Goal: Task Accomplishment & Management: Complete application form

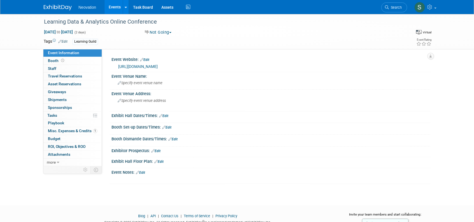
click at [115, 9] on link "Events" at bounding box center [114, 7] width 20 height 14
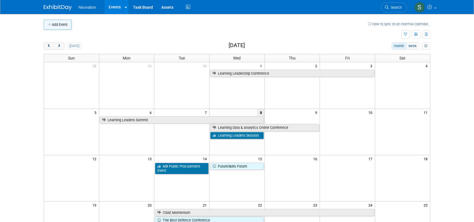
click at [58, 24] on button "Add Event" at bounding box center [58, 25] width 28 height 10
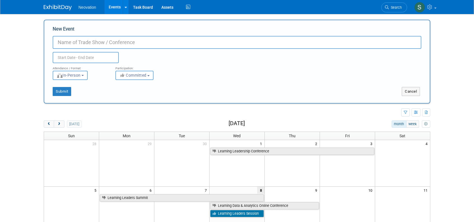
click at [85, 43] on input "New Event" at bounding box center [237, 42] width 369 height 13
type input "S"
type input "ASNT Annual Conference (Assoc. for Non-Destructive Testing)"
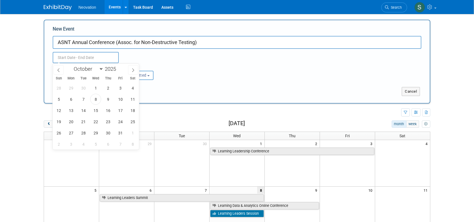
click at [84, 56] on input "text" at bounding box center [86, 57] width 66 height 11
click at [72, 99] on span "6" at bounding box center [71, 99] width 11 height 11
click at [108, 99] on span "9" at bounding box center [108, 99] width 11 height 11
type input "Oct 6, 2025 to Oct 9, 2025"
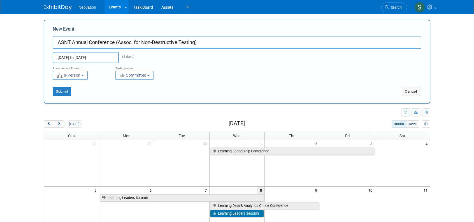
click at [141, 80] on button "Committed" at bounding box center [134, 75] width 38 height 9
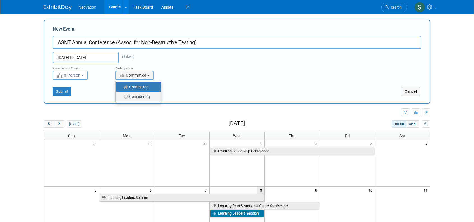
click at [140, 96] on label "Considering" at bounding box center [136, 96] width 37 height 7
click at [121, 96] on input "Considering" at bounding box center [119, 97] width 4 height 4
select select "2"
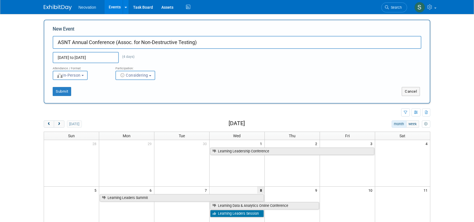
click at [71, 90] on div "Submit" at bounding box center [124, 91] width 160 height 9
click at [60, 90] on button "Submit" at bounding box center [62, 91] width 18 height 9
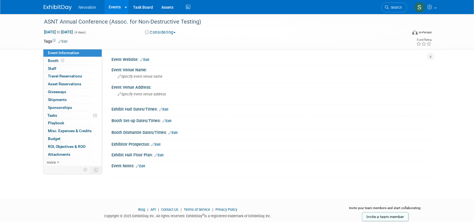
click at [64, 40] on link "Edit" at bounding box center [62, 41] width 9 height 4
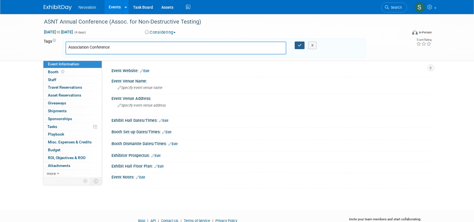
type input "Association Conference"
click at [300, 44] on icon "button" at bounding box center [300, 45] width 4 height 4
type input "Association Conference"
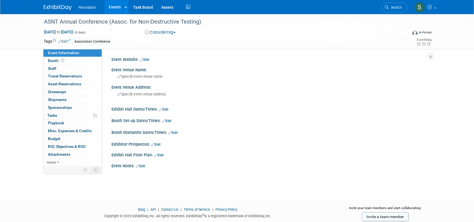
click at [146, 59] on link "Edit" at bounding box center [144, 60] width 9 height 4
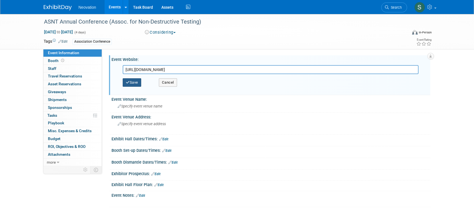
type input "https://asnt.eventsair.com/asnt-2025"
click at [137, 82] on button "Save" at bounding box center [132, 82] width 18 height 8
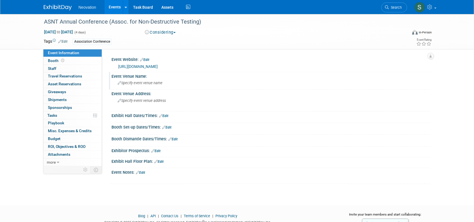
click at [165, 82] on div "Specify event venue name" at bounding box center [271, 82] width 310 height 9
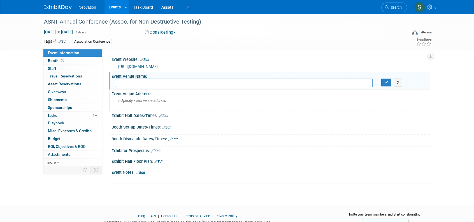
click at [157, 101] on span "Specify event venue address" at bounding box center [142, 100] width 48 height 4
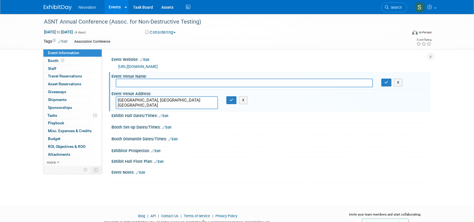
type textarea "Orlando, FL USA"
click at [266, 136] on div "Booth Dismantle Dates/Times: Edit" at bounding box center [270, 137] width 319 height 7
click at [386, 82] on icon "button" at bounding box center [386, 82] width 4 height 4
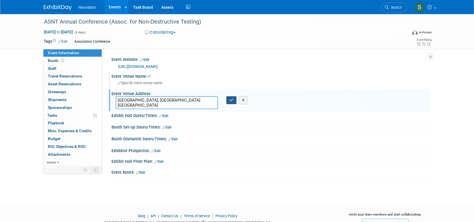
click at [230, 100] on icon "button" at bounding box center [231, 100] width 4 height 4
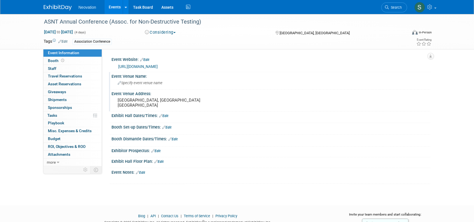
click at [145, 170] on link "Edit" at bounding box center [140, 172] width 9 height 4
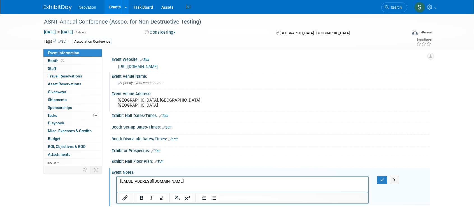
click at [160, 181] on p "sales@asnt.org" at bounding box center [242, 181] width 245 height 6
click at [381, 178] on icon "button" at bounding box center [382, 180] width 4 height 4
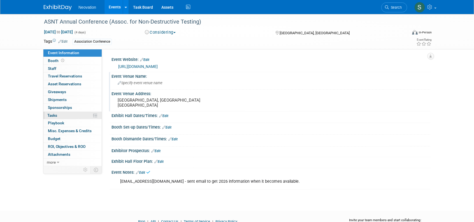
click at [52, 114] on span "Tasks 0%" at bounding box center [52, 115] width 10 height 4
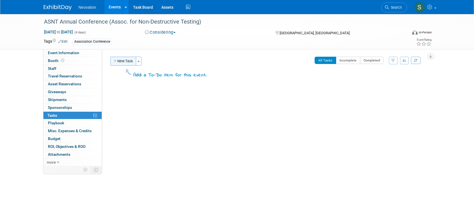
click at [124, 61] on button "New Task" at bounding box center [123, 61] width 26 height 9
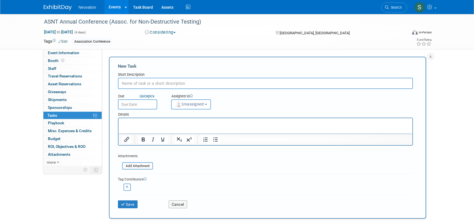
click at [132, 84] on input "text" at bounding box center [265, 83] width 295 height 11
type input "Get dates for 2026"
click at [132, 123] on p "Rich Text Area. Press ALT-0 for help." at bounding box center [265, 123] width 287 height 6
click at [139, 98] on link "Quick pick" at bounding box center [146, 96] width 17 height 5
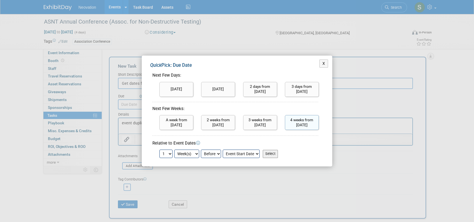
click at [302, 118] on input "4 weeks from today" at bounding box center [302, 122] width 34 height 15
type input "Nov 5, 2025"
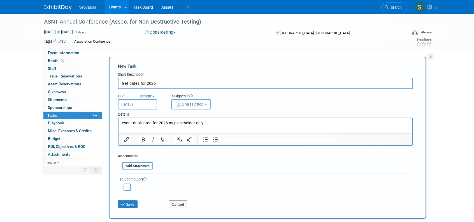
click at [204, 103] on span "Unassigned" at bounding box center [189, 104] width 29 height 4
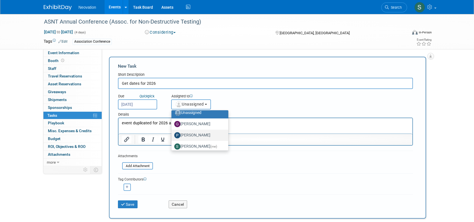
scroll to position [7, 0]
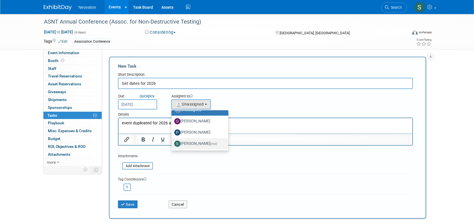
click at [195, 140] on label "Susan Hurrell (me)" at bounding box center [198, 143] width 48 height 9
click at [172, 141] on input "Susan Hurrell (me)" at bounding box center [171, 143] width 4 height 4
select select "1542fb39-f5aa-4ee8-a8a5-7fc59220057d"
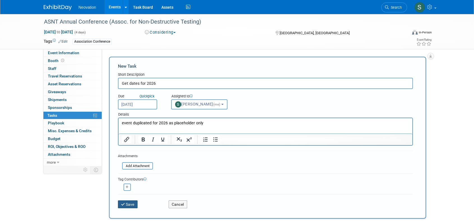
click at [130, 202] on button "Save" at bounding box center [128, 204] width 20 height 8
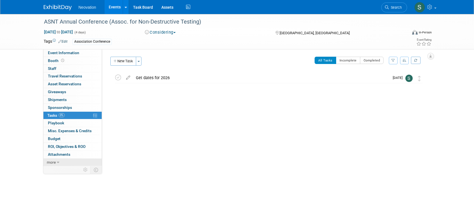
click at [55, 160] on link "more" at bounding box center [72, 162] width 58 height 8
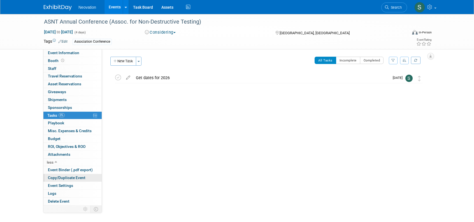
click at [75, 175] on span "Copy/Duplicate Event" at bounding box center [67, 177] width 38 height 4
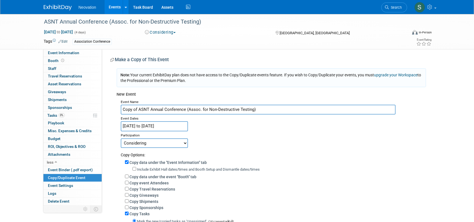
scroll to position [28, 0]
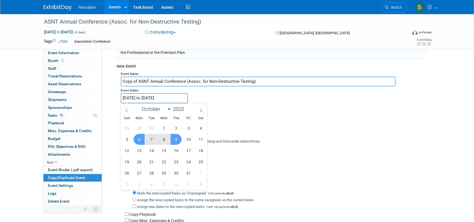
click at [176, 99] on input "Oct 6, 2025 to Oct 9, 2025" at bounding box center [154, 98] width 67 height 10
click at [201, 107] on span at bounding box center [201, 110] width 10 height 10
select select "11"
click at [201, 107] on span at bounding box center [201, 110] width 10 height 10
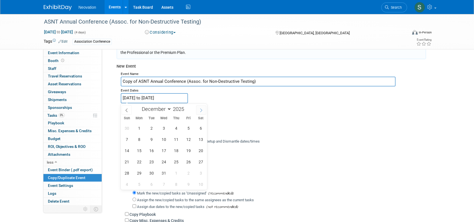
type input "2026"
click at [201, 107] on span at bounding box center [201, 110] width 10 height 10
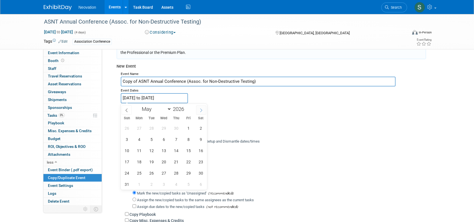
click at [201, 107] on span at bounding box center [201, 110] width 10 height 10
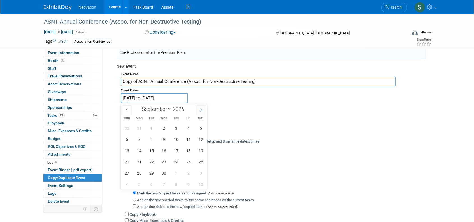
select select "9"
drag, startPoint x: 139, startPoint y: 149, endPoint x: 190, endPoint y: 150, distance: 51.0
click at [190, 150] on div "27 28 29 30 1 2 3 4 5 6 7 8 9 10 11 12 13 14 15 16 17 18 19 20 21 22 23 24 25 2…" at bounding box center [164, 155] width 86 height 67
click at [139, 149] on span "12" at bounding box center [139, 150] width 11 height 11
click at [187, 149] on span "16" at bounding box center [188, 150] width 11 height 11
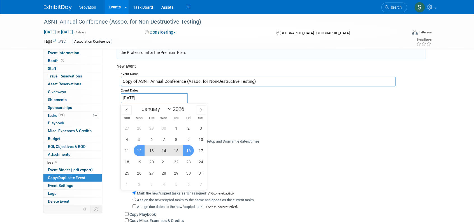
type input "Oct 12, 2026 to Oct 16, 2026"
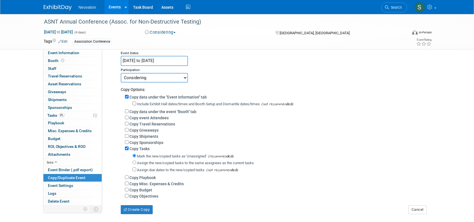
scroll to position [84, 0]
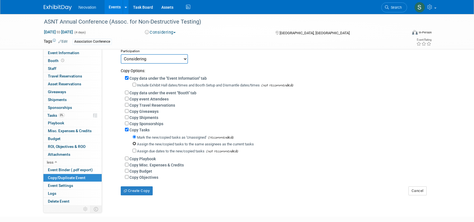
click at [134, 143] on input "Assign the new/copied tasks to the same assignees as the current tasks" at bounding box center [134, 143] width 4 height 4
radio input "true"
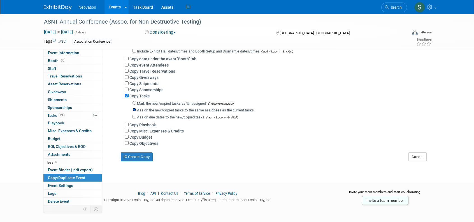
scroll to position [118, 0]
click at [139, 158] on button "Create Copy" at bounding box center [137, 156] width 32 height 9
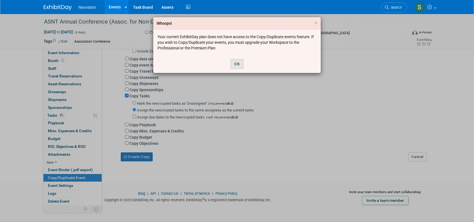
click at [236, 62] on button "OK" at bounding box center [236, 64] width 13 height 10
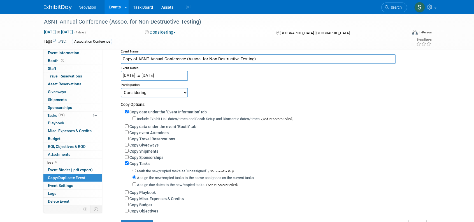
scroll to position [0, 0]
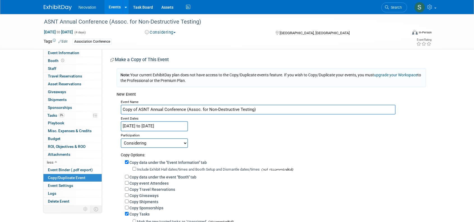
click at [113, 8] on link "Events" at bounding box center [114, 7] width 20 height 14
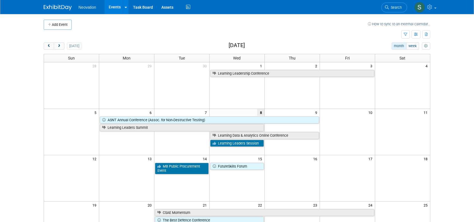
click at [55, 25] on button "Add Event" at bounding box center [58, 25] width 28 height 10
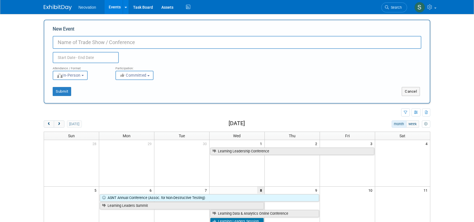
click at [76, 43] on input "New Event" at bounding box center [237, 42] width 369 height 13
type input "Placeholder - Assoc of Non-Destructive Testing Annual Conference"
click at [86, 59] on input "text" at bounding box center [86, 57] width 66 height 11
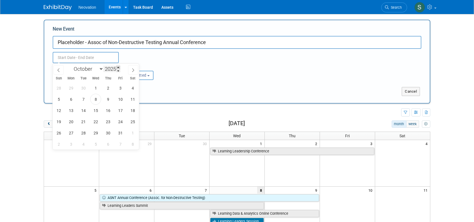
click at [118, 67] on span at bounding box center [118, 67] width 4 height 3
type input "2026"
click at [73, 110] on span "12" at bounding box center [71, 110] width 11 height 11
click at [118, 109] on span "16" at bounding box center [120, 110] width 11 height 11
type input "Oct 12, 2026 to Oct 16, 2026"
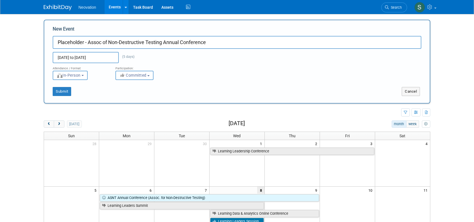
click at [149, 74] on button "Committed" at bounding box center [134, 75] width 38 height 9
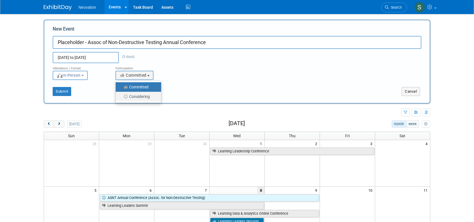
click at [142, 96] on label "Considering" at bounding box center [136, 96] width 37 height 7
click at [121, 96] on input "Considering" at bounding box center [119, 97] width 4 height 4
select select "2"
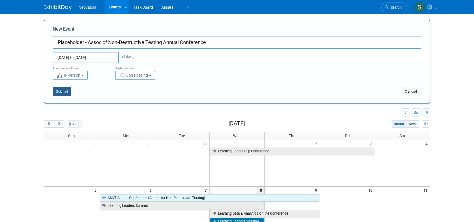
click at [61, 91] on button "Submit" at bounding box center [62, 91] width 18 height 9
